Goal: Information Seeking & Learning: Learn about a topic

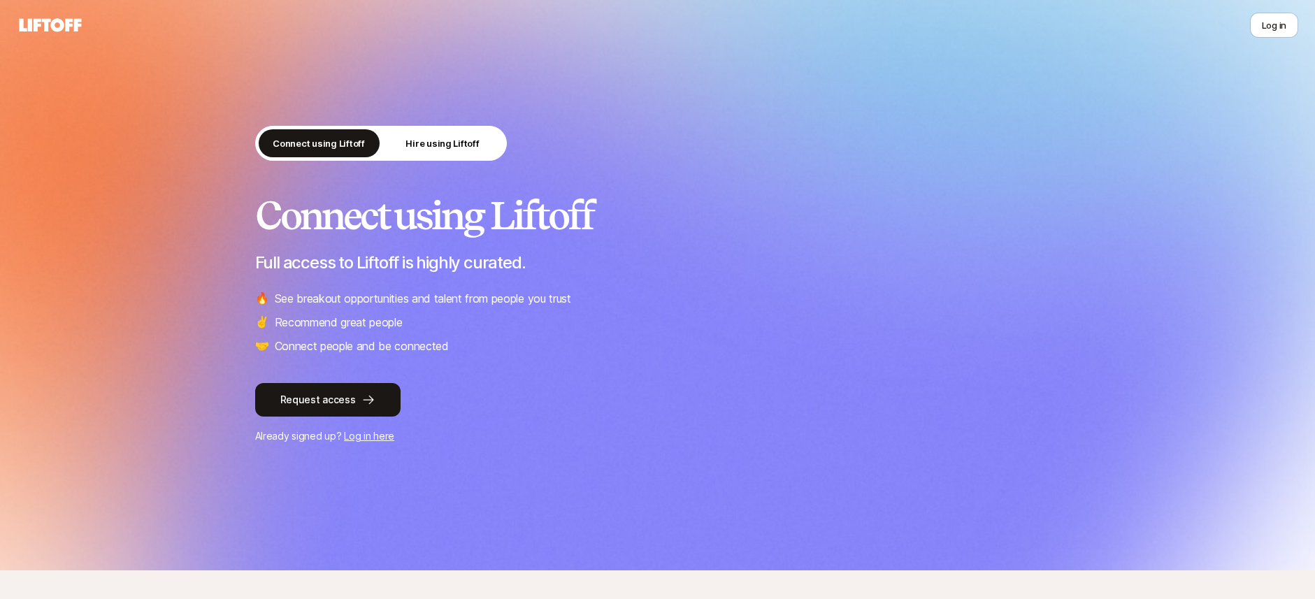
click at [384, 433] on link "Log in here" at bounding box center [369, 436] width 50 height 12
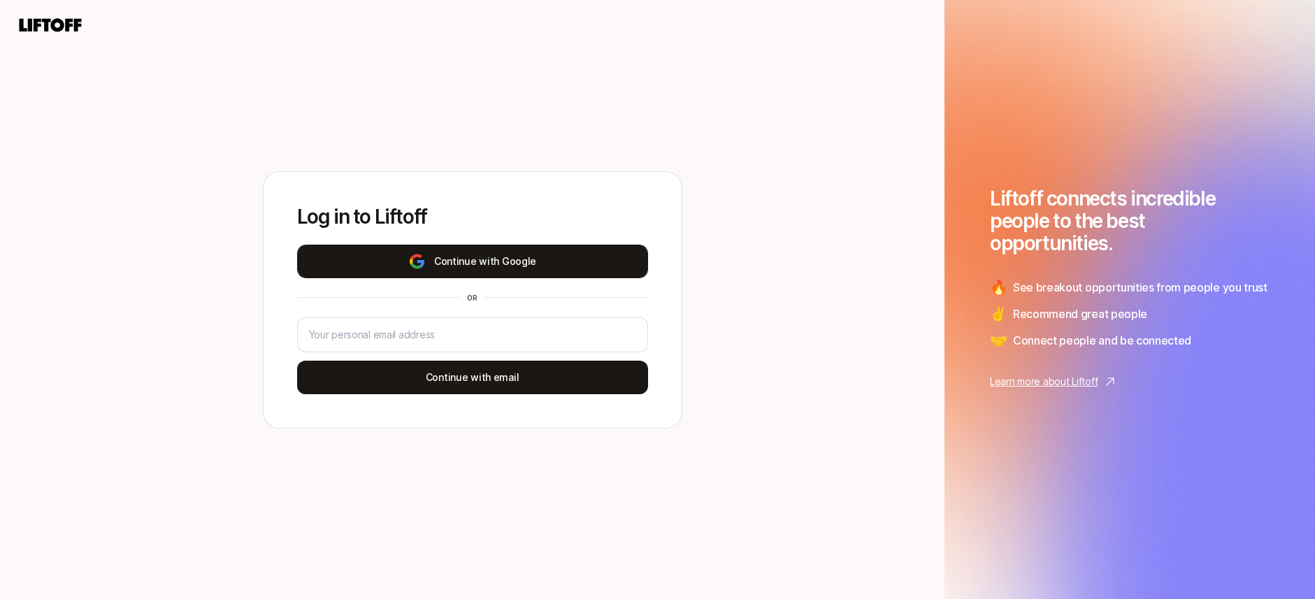
click at [512, 274] on button "Continue with Google" at bounding box center [472, 262] width 351 height 34
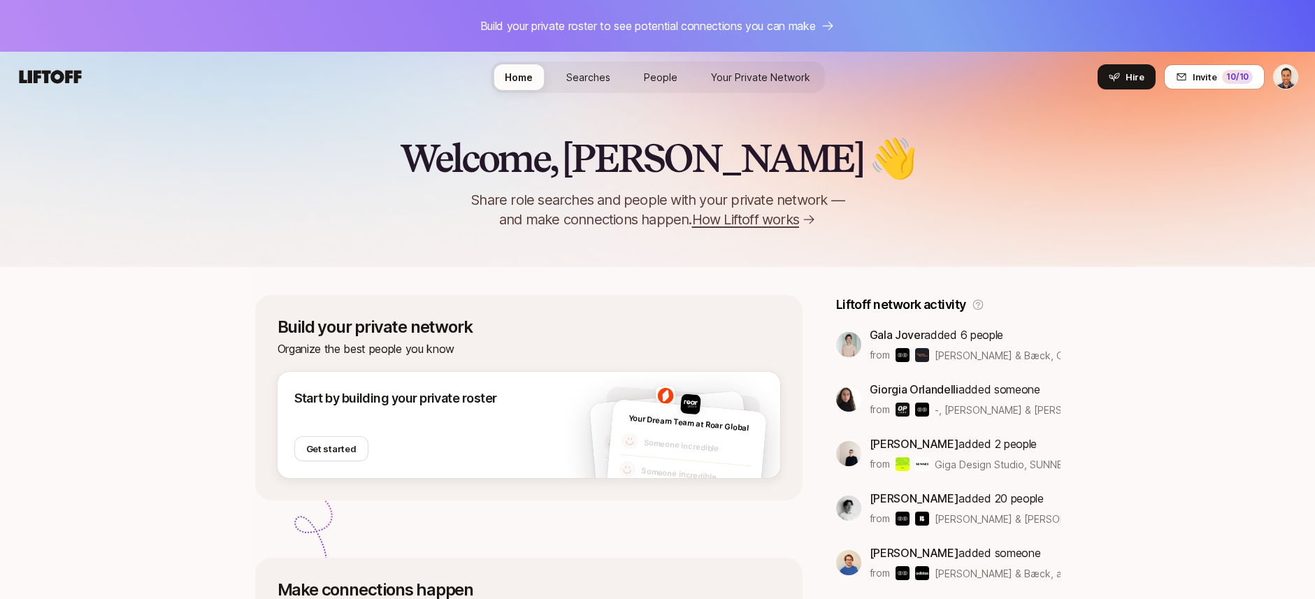
click at [569, 81] on span "Searches" at bounding box center [588, 77] width 44 height 12
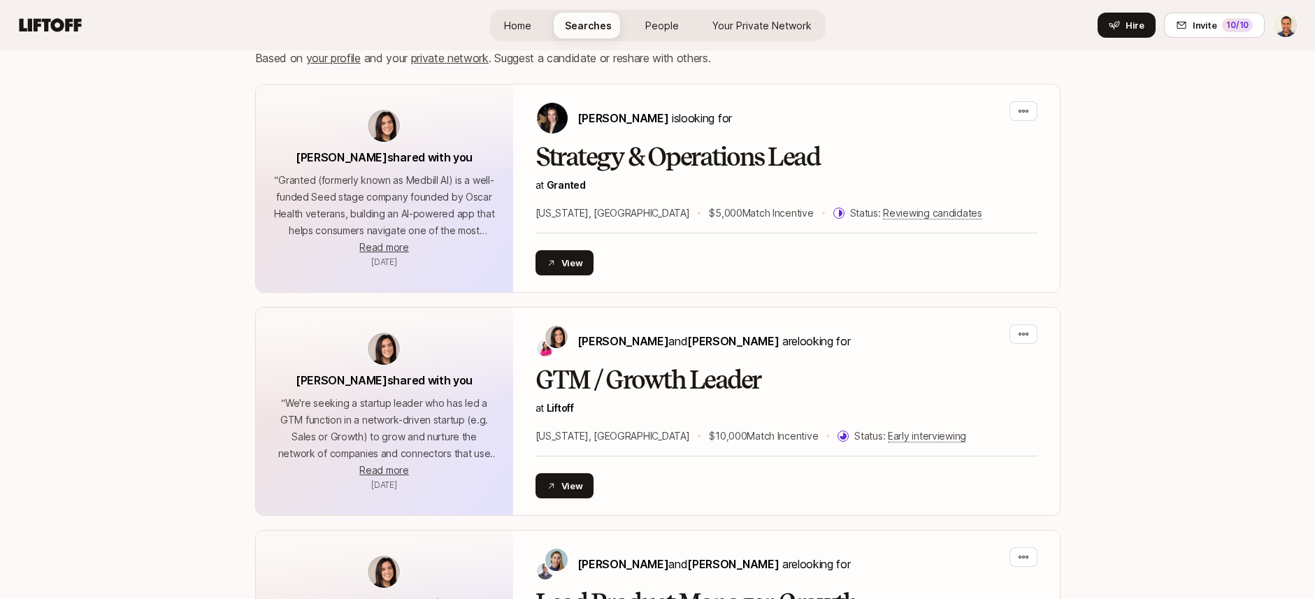
scroll to position [353, 0]
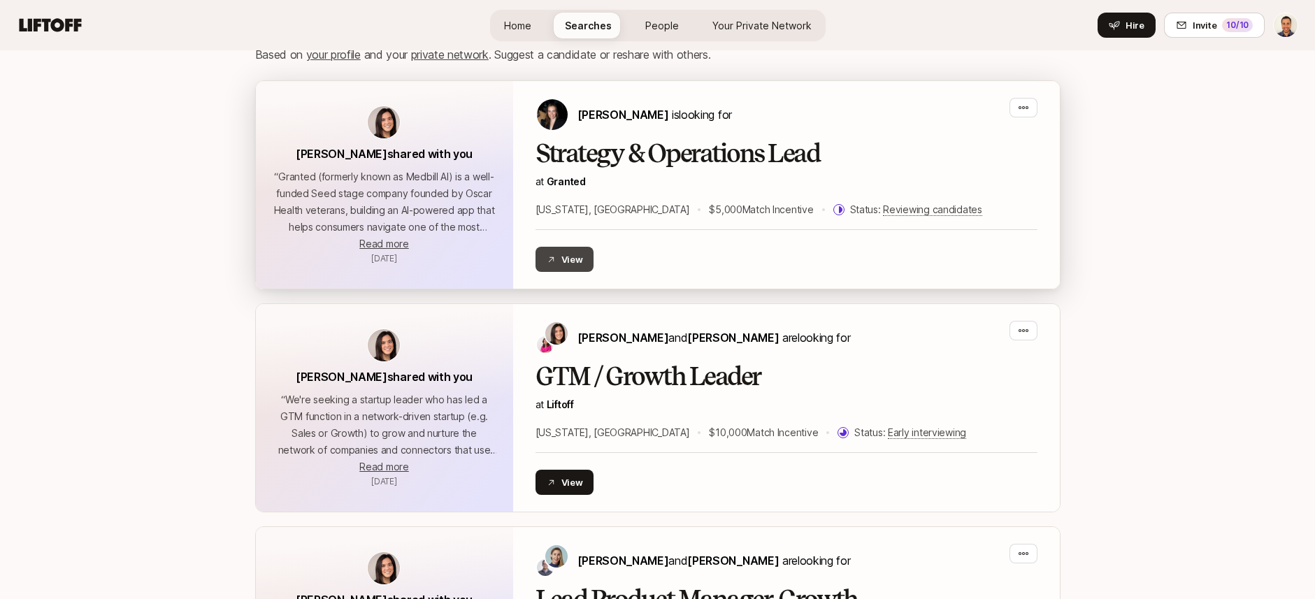
click at [574, 261] on button "View" at bounding box center [564, 259] width 59 height 25
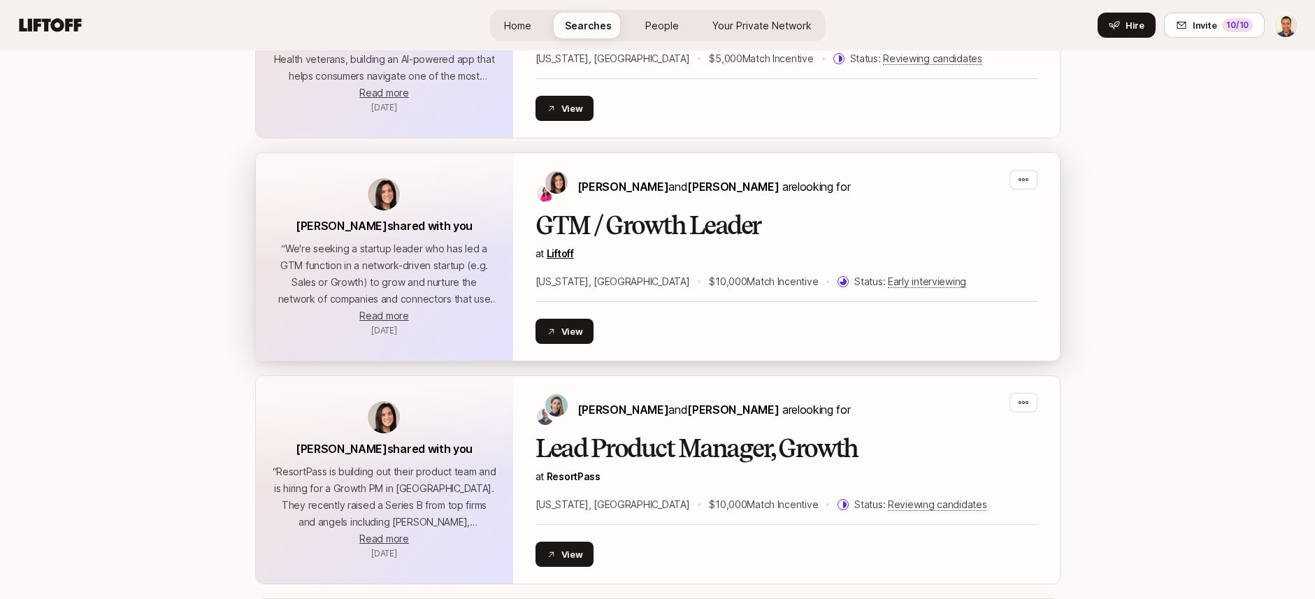
scroll to position [516, 0]
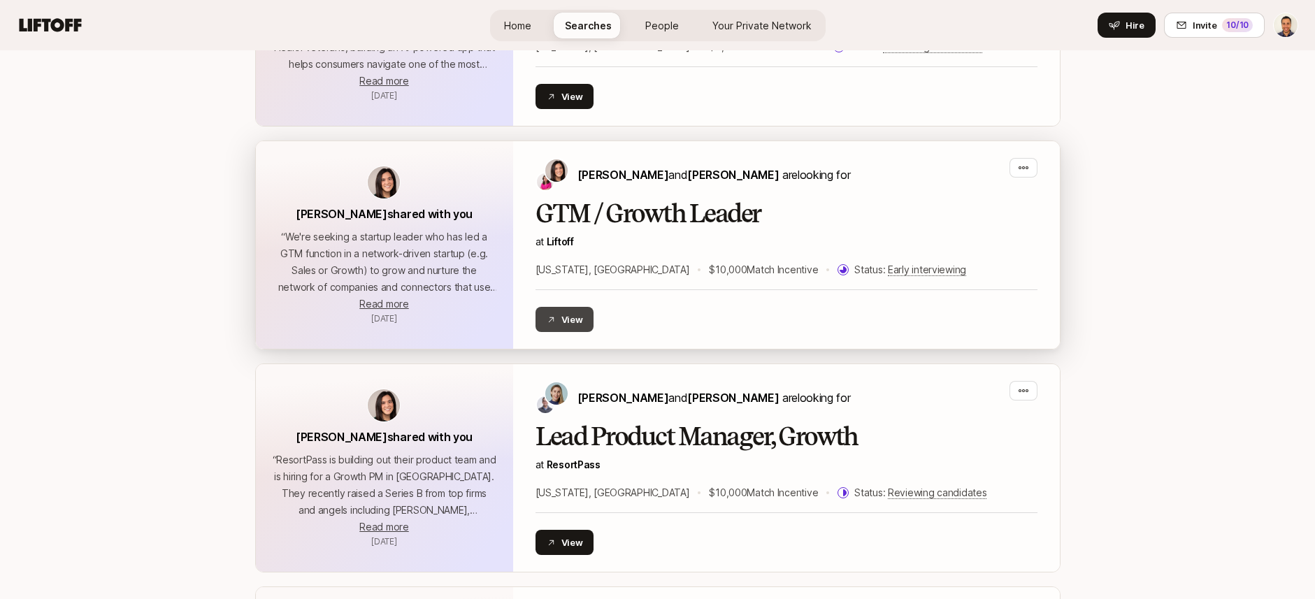
click at [561, 329] on button "View" at bounding box center [564, 319] width 59 height 25
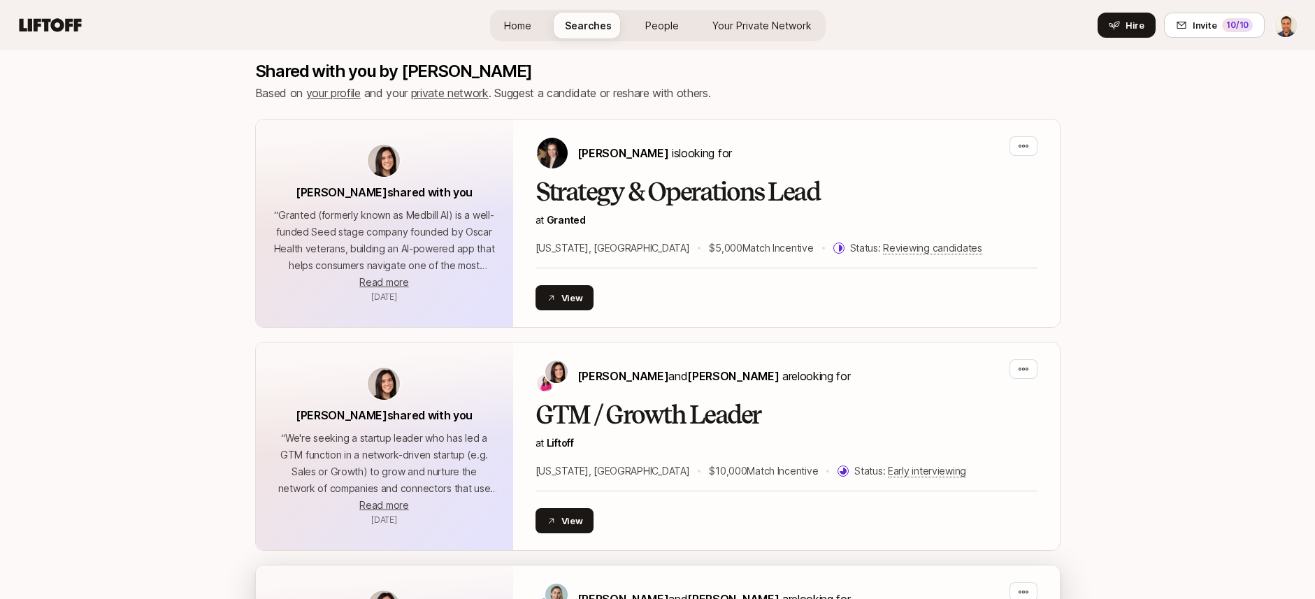
scroll to position [315, 0]
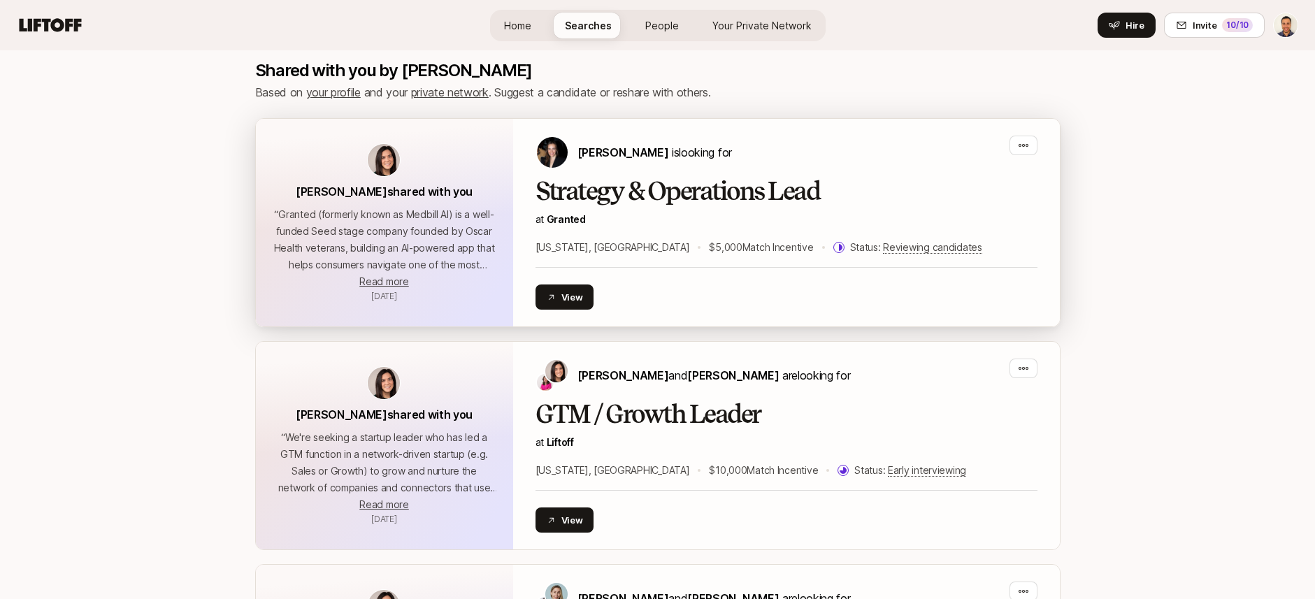
click at [552, 157] on img at bounding box center [552, 152] width 31 height 31
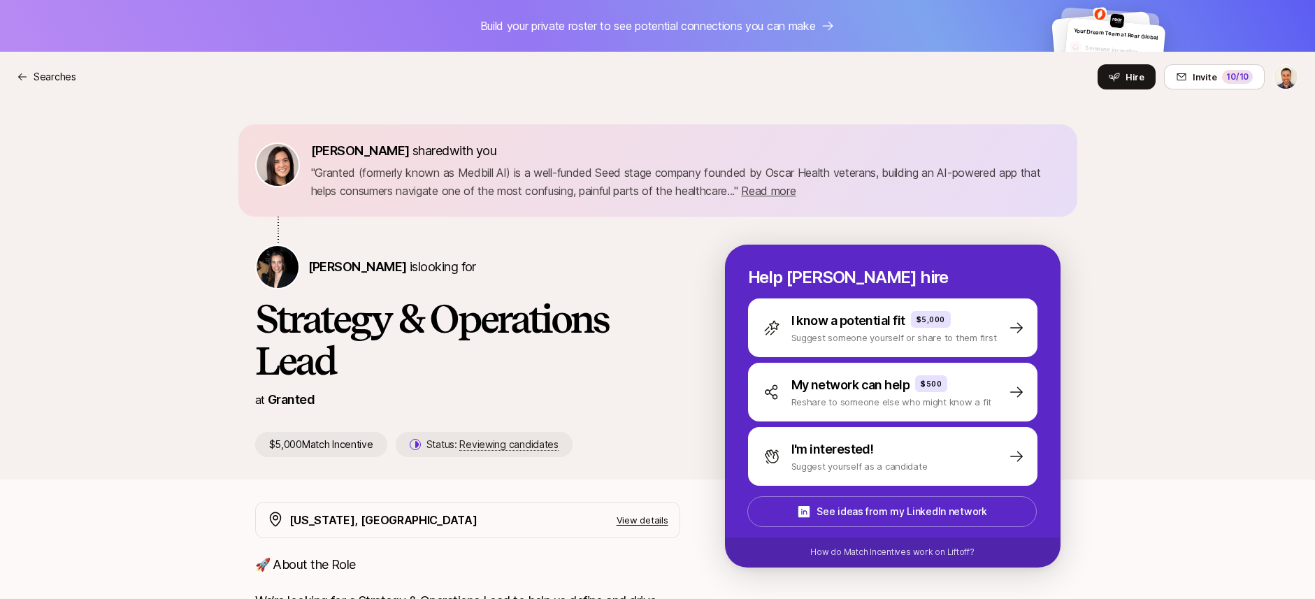
click at [278, 268] on img at bounding box center [278, 267] width 42 height 42
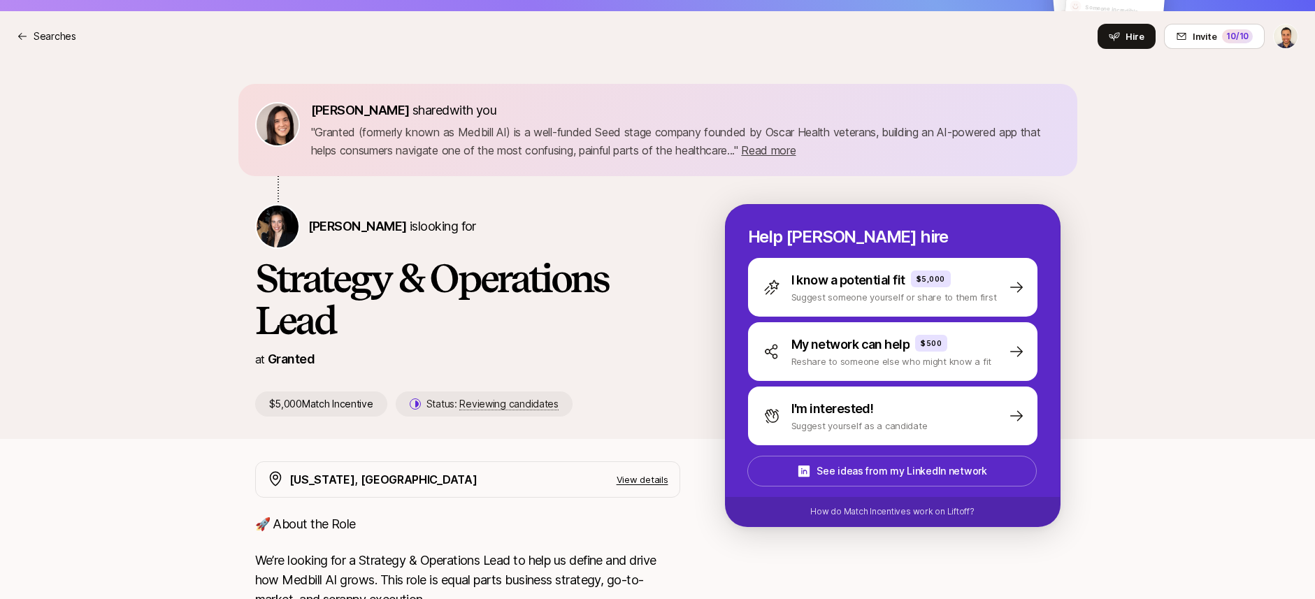
scroll to position [50, 0]
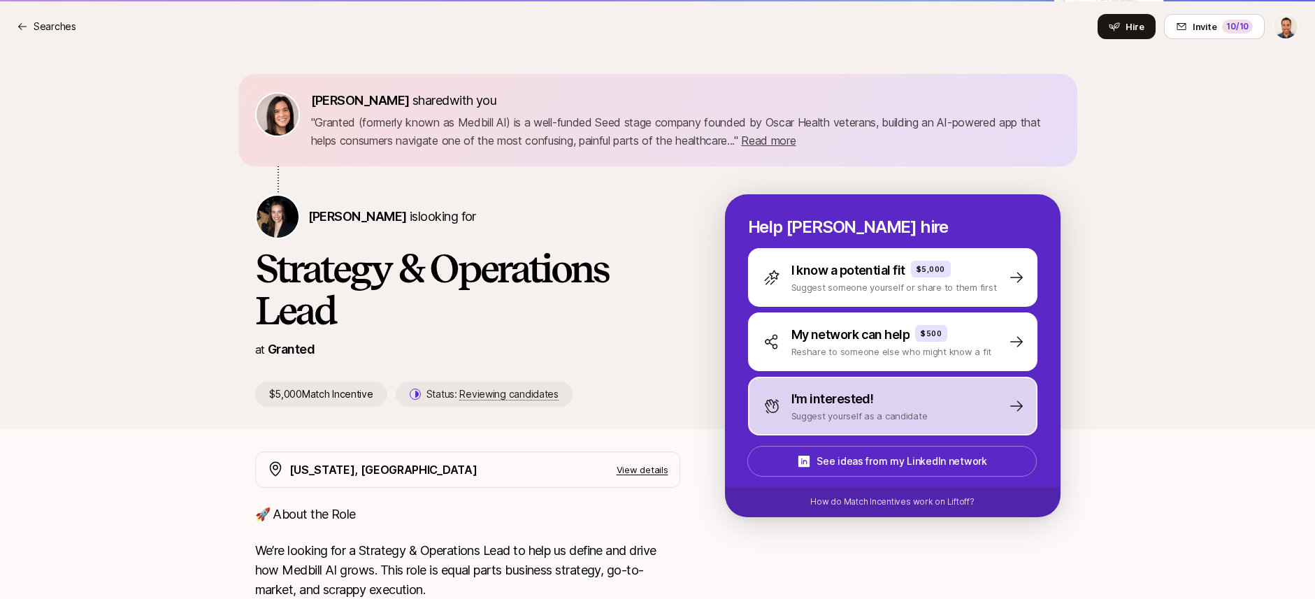
click at [833, 409] on p "Suggest yourself as a candidate" at bounding box center [859, 416] width 136 height 14
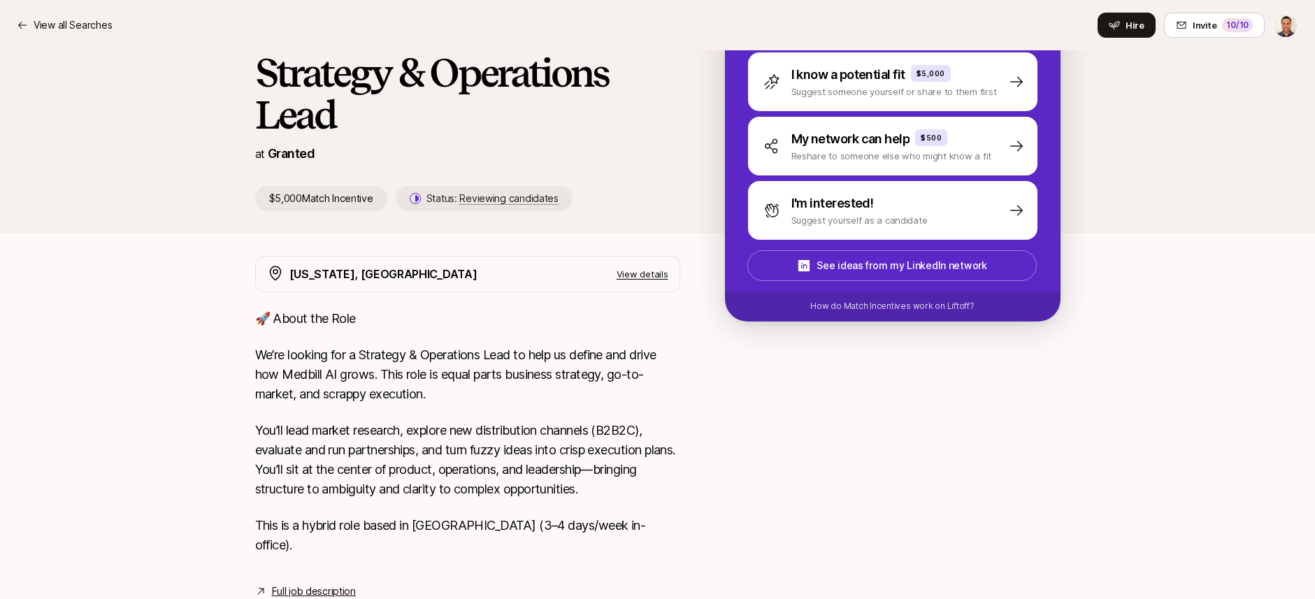
scroll to position [272, 0]
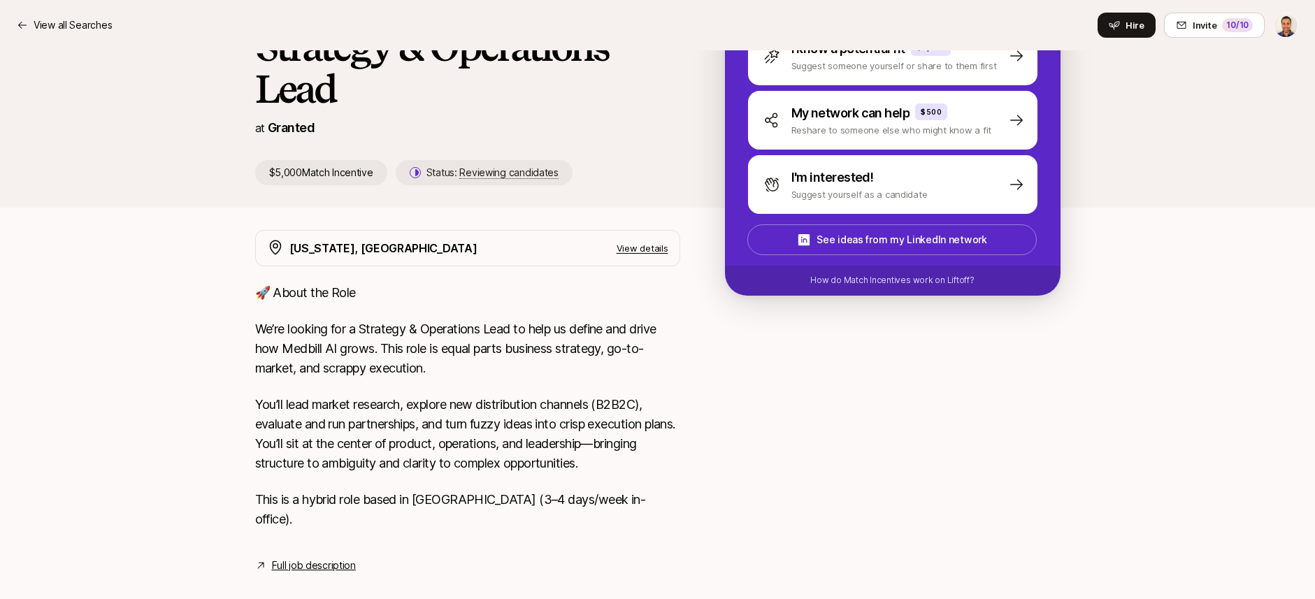
click at [343, 557] on link "Full job description" at bounding box center [314, 565] width 84 height 17
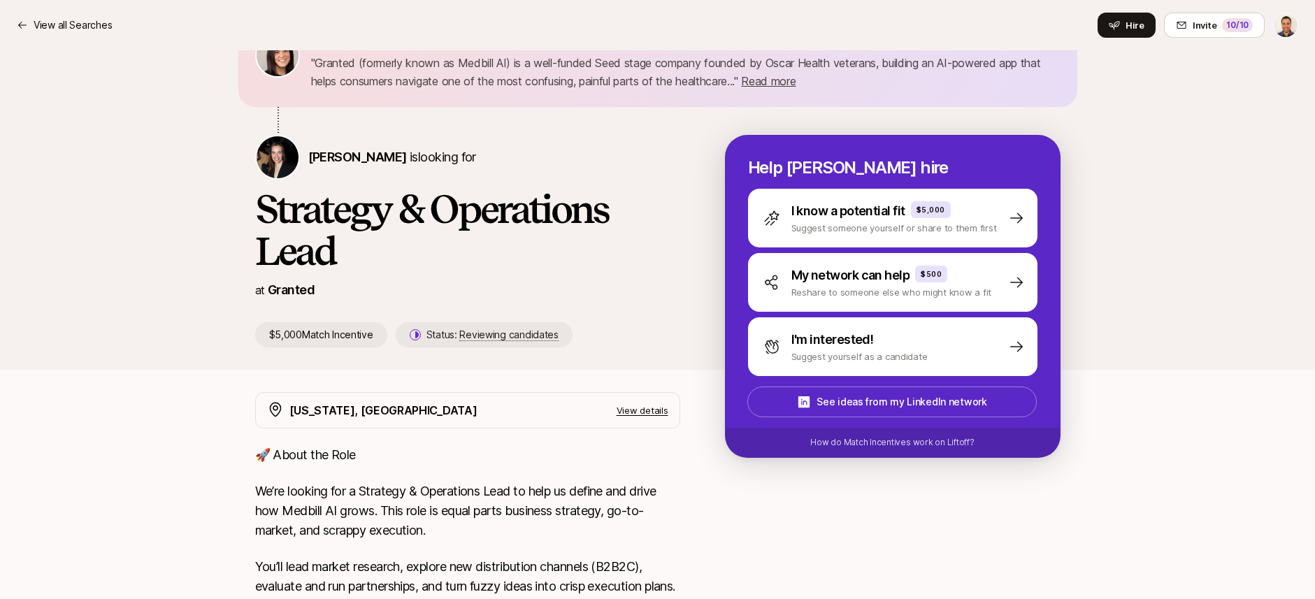
scroll to position [110, 0]
click at [305, 291] on link "Granted" at bounding box center [291, 289] width 47 height 15
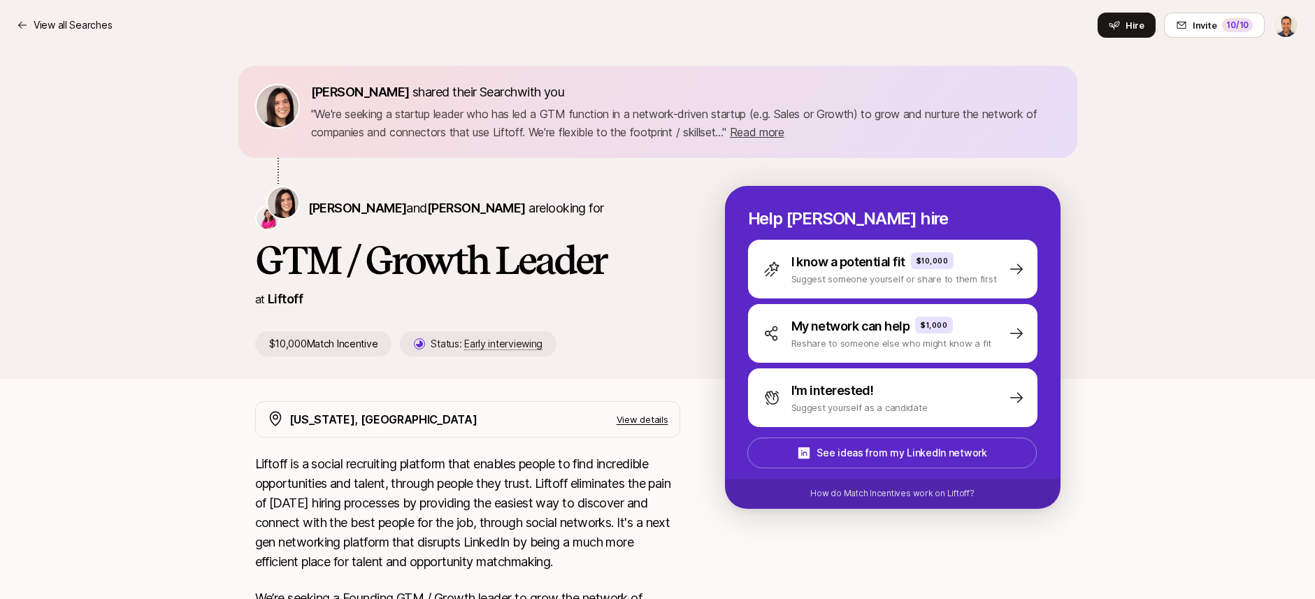
scroll to position [59, 0]
click at [279, 119] on img at bounding box center [278, 106] width 42 height 42
